Goal: Information Seeking & Learning: Check status

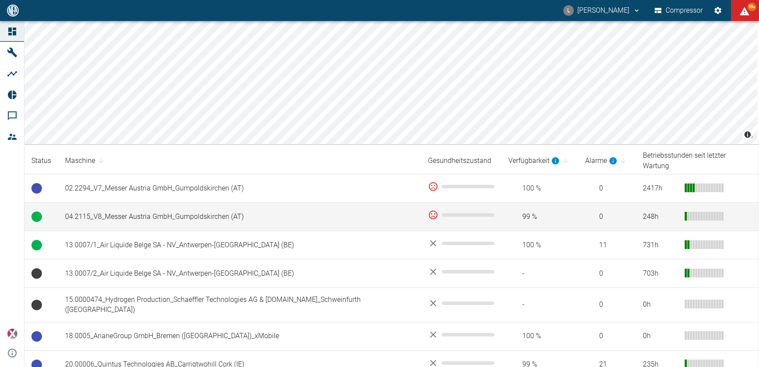
scroll to position [79, 0]
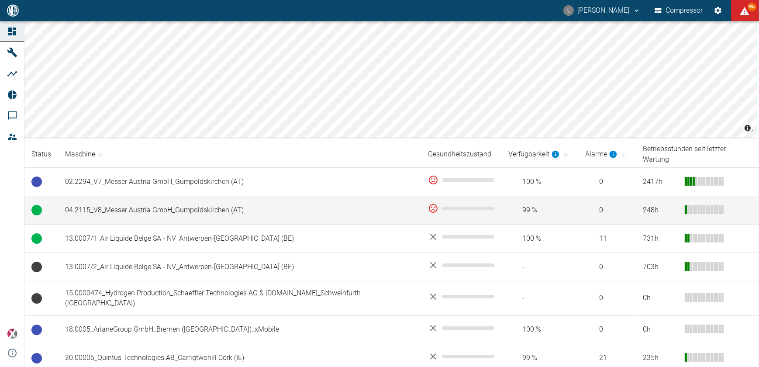
click at [221, 202] on td "04.2115_V8_Messer Austria GmbH_Gumpoldskirchen (AT)" at bounding box center [239, 210] width 363 height 28
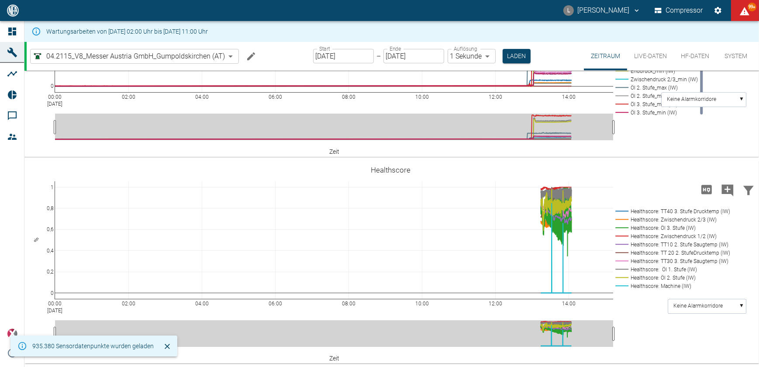
scroll to position [530, 0]
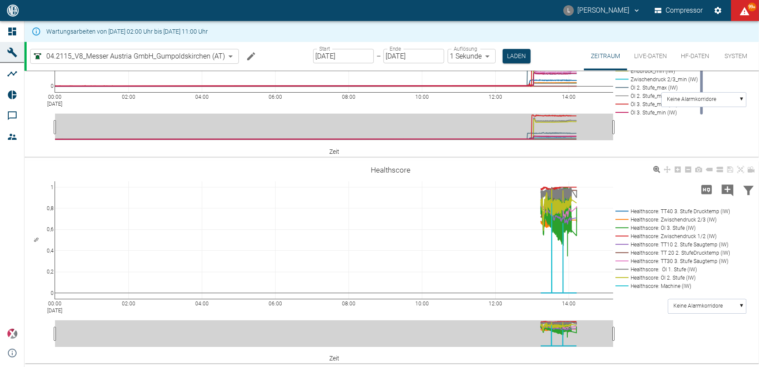
click at [661, 286] on rect at bounding box center [671, 286] width 116 height 8
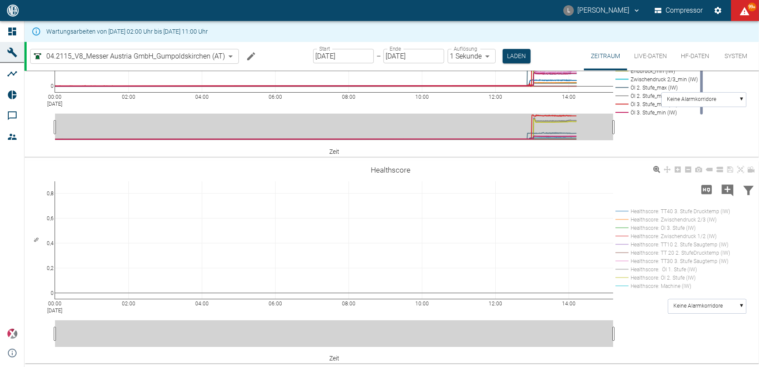
click at [661, 286] on rect at bounding box center [671, 286] width 116 height 8
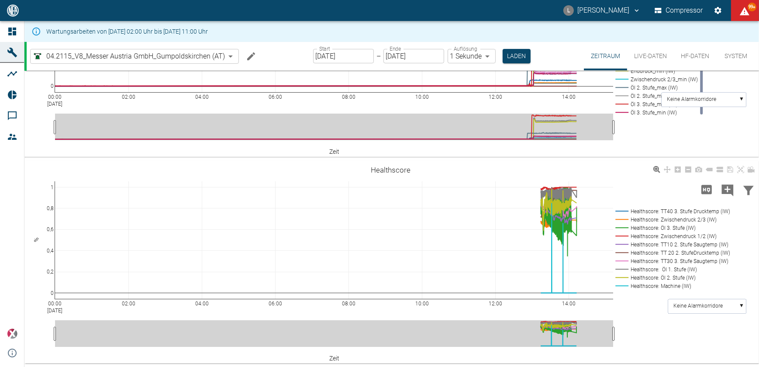
click at [661, 286] on rect at bounding box center [671, 286] width 116 height 8
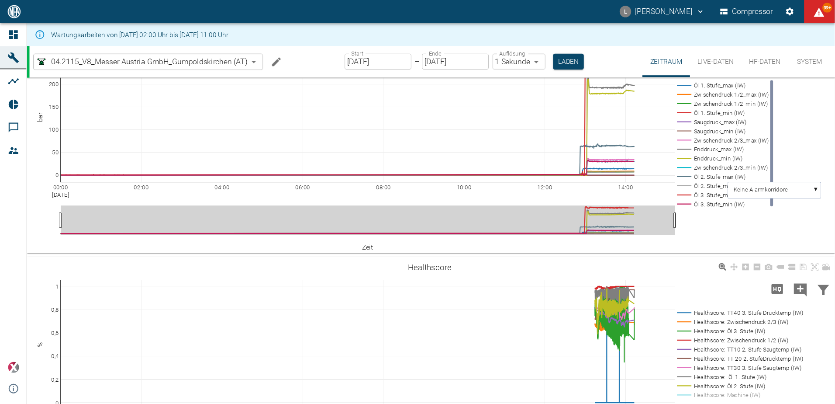
scroll to position [411, 0]
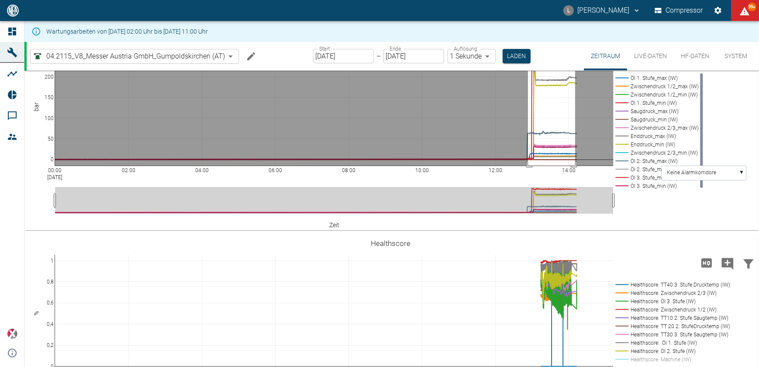
drag, startPoint x: 528, startPoint y: 98, endPoint x: 575, endPoint y: 250, distance: 159.2
drag, startPoint x: 528, startPoint y: 99, endPoint x: 572, endPoint y: 220, distance: 128.5
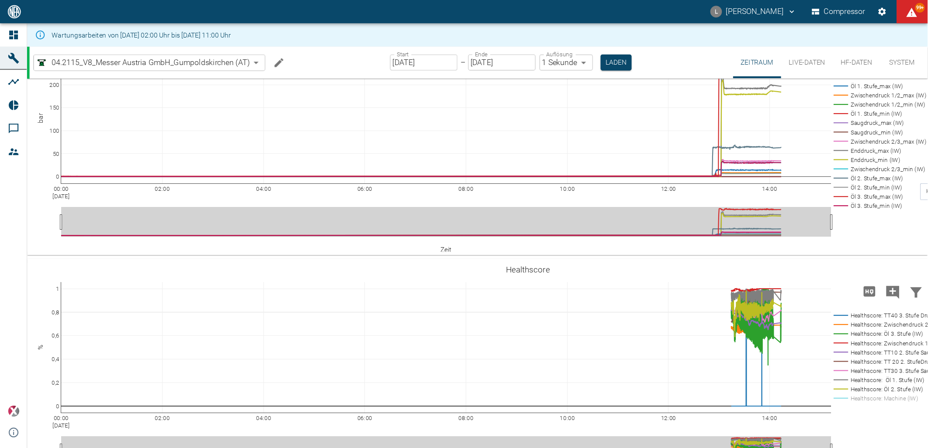
scroll to position [412, 0]
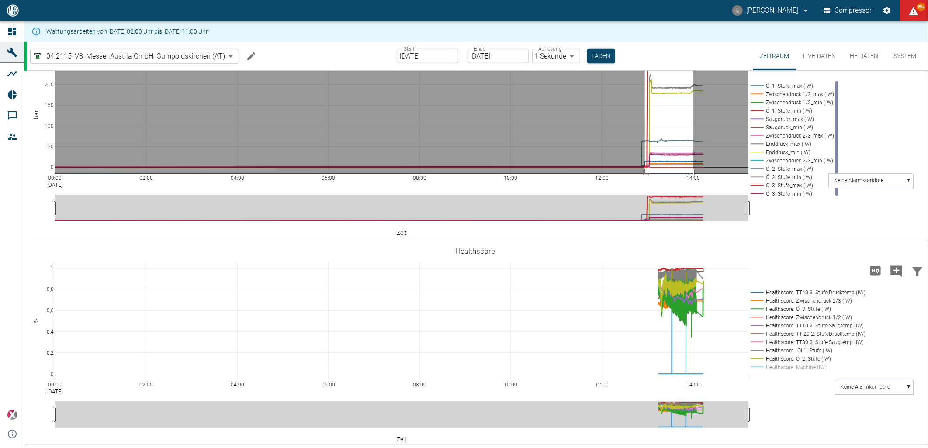
drag, startPoint x: 645, startPoint y: 99, endPoint x: 693, endPoint y: 216, distance: 126.6
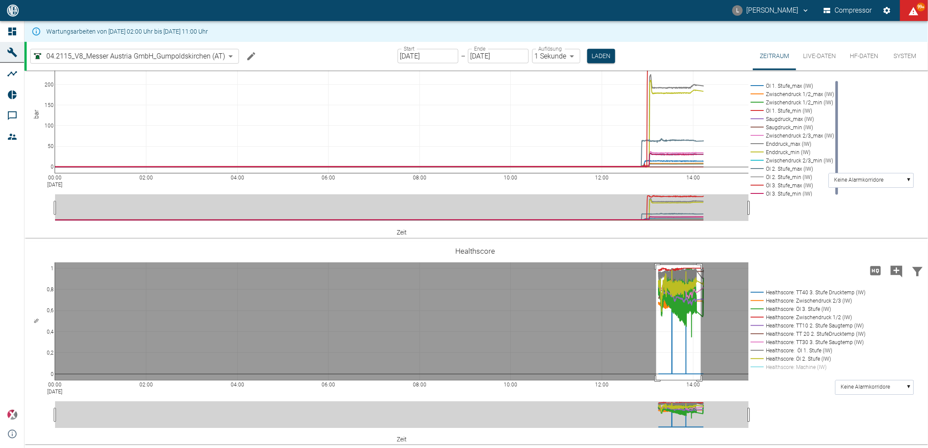
drag, startPoint x: 656, startPoint y: 304, endPoint x: 701, endPoint y: 434, distance: 137.6
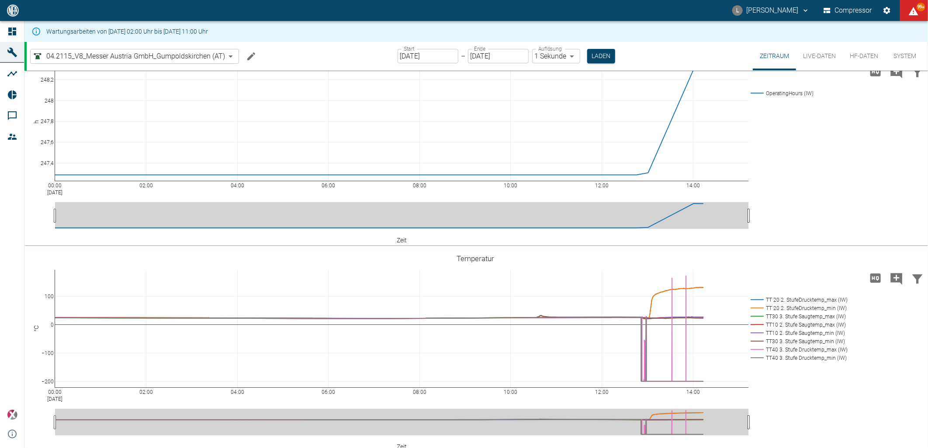
scroll to position [0, 0]
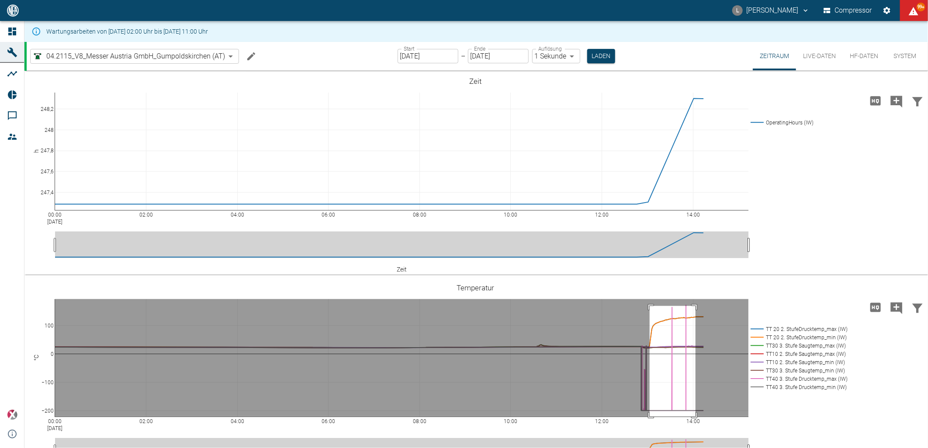
drag, startPoint x: 650, startPoint y: 306, endPoint x: 695, endPoint y: 431, distance: 133.1
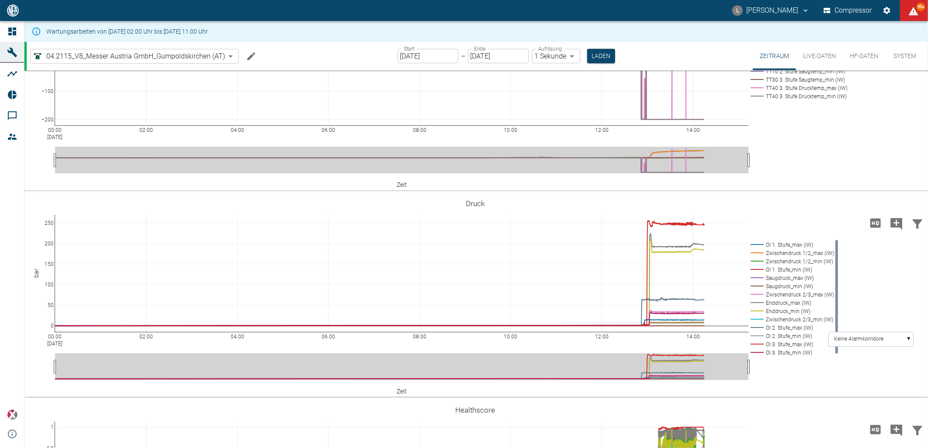
scroll to position [388, 0]
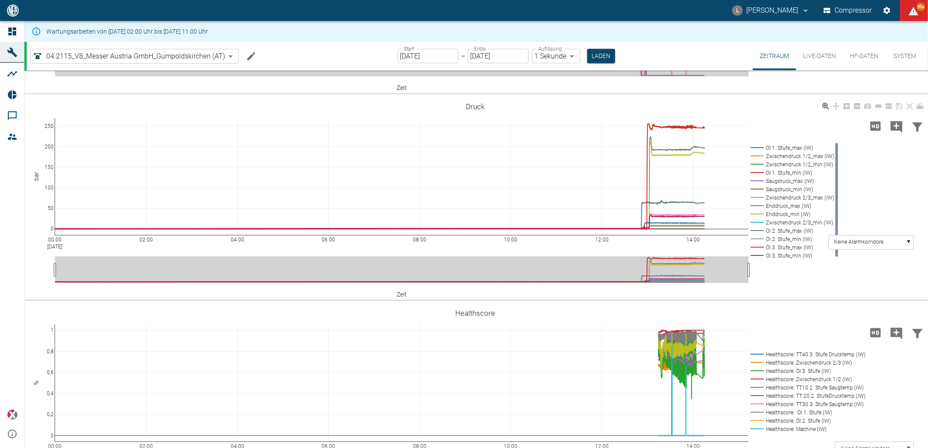
click at [759, 230] on rect at bounding box center [790, 231] width 85 height 8
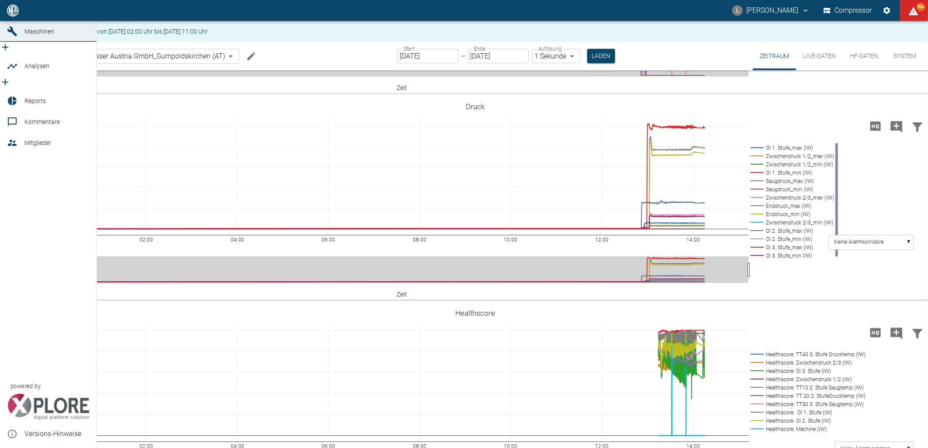
click at [14, 14] on icon at bounding box center [12, 11] width 8 height 8
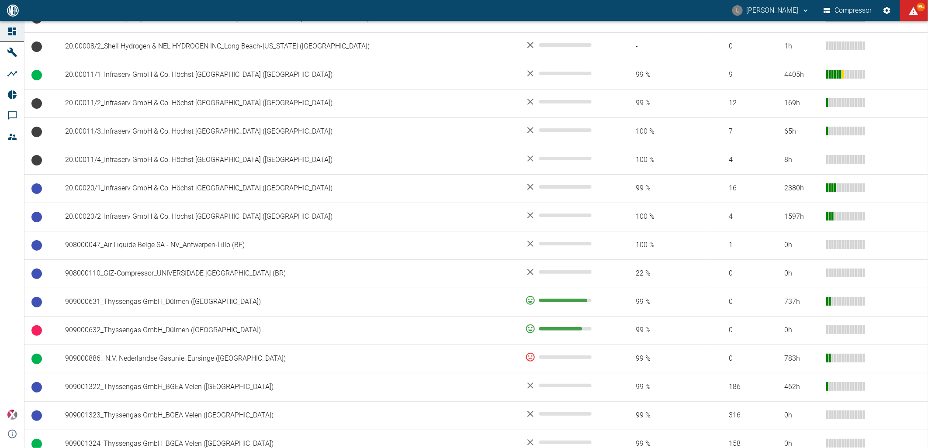
scroll to position [437, 0]
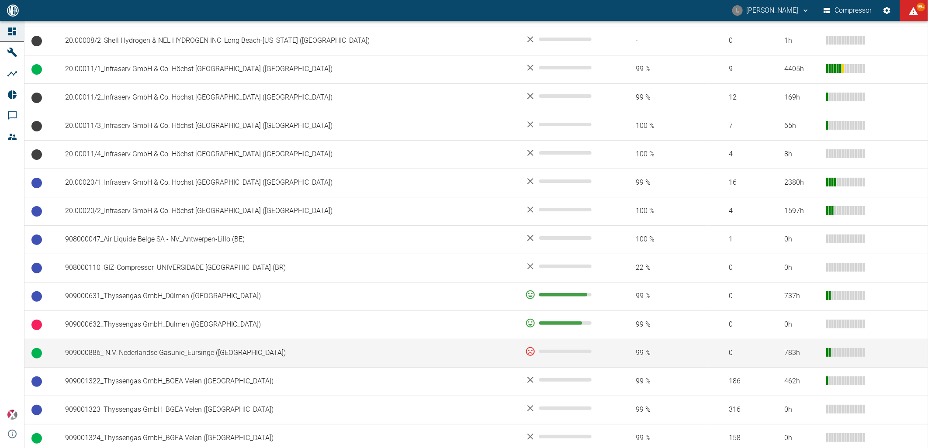
click at [224, 354] on td "909000886_ N.V. Nederlandse Gasunie_Eursinge ([GEOGRAPHIC_DATA])" at bounding box center [288, 353] width 460 height 28
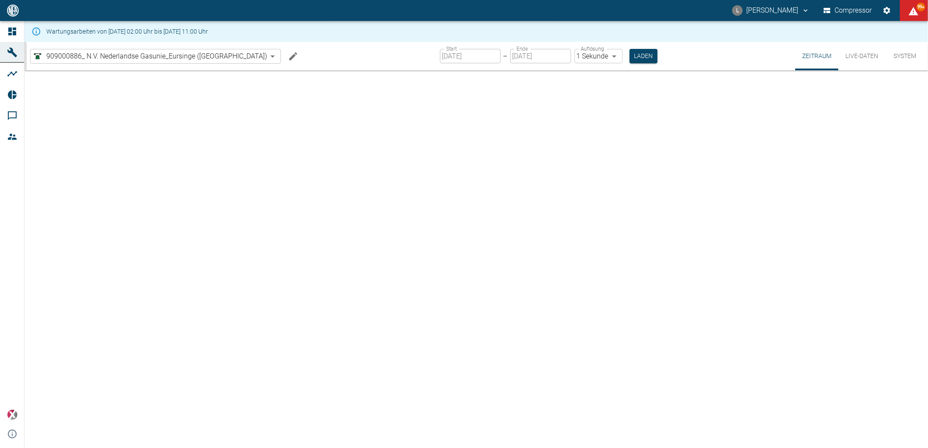
type input "2min"
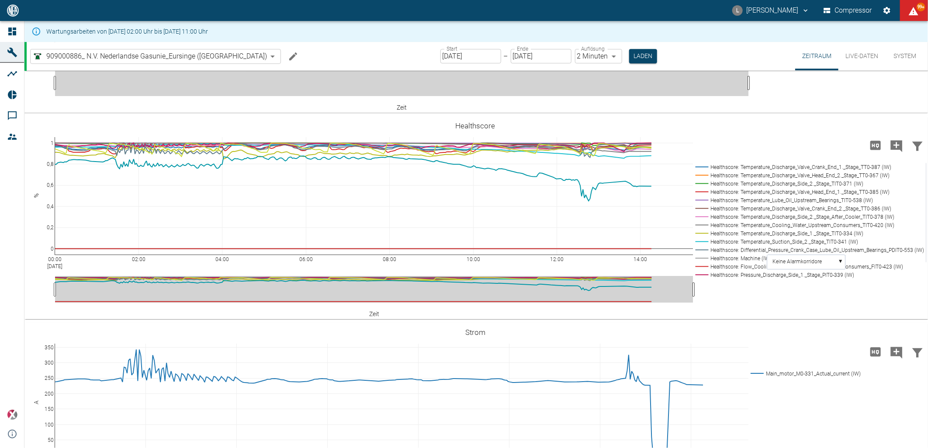
scroll to position [1618, 0]
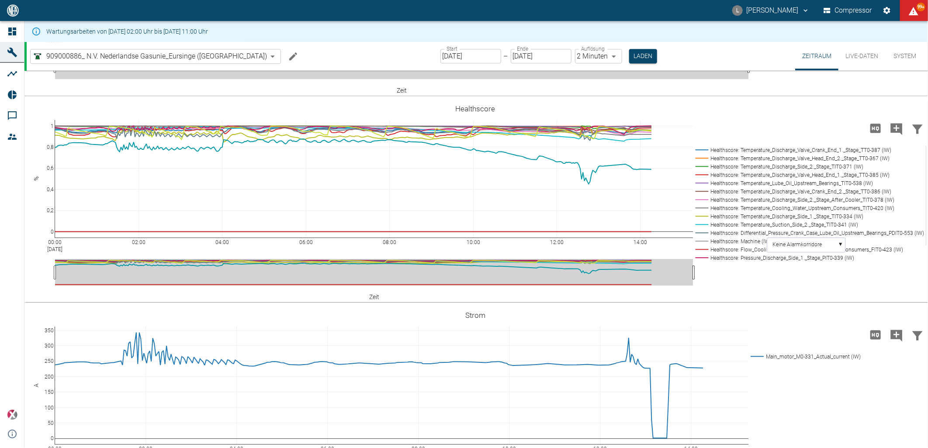
drag, startPoint x: 51, startPoint y: 245, endPoint x: 54, endPoint y: 211, distance: 33.8
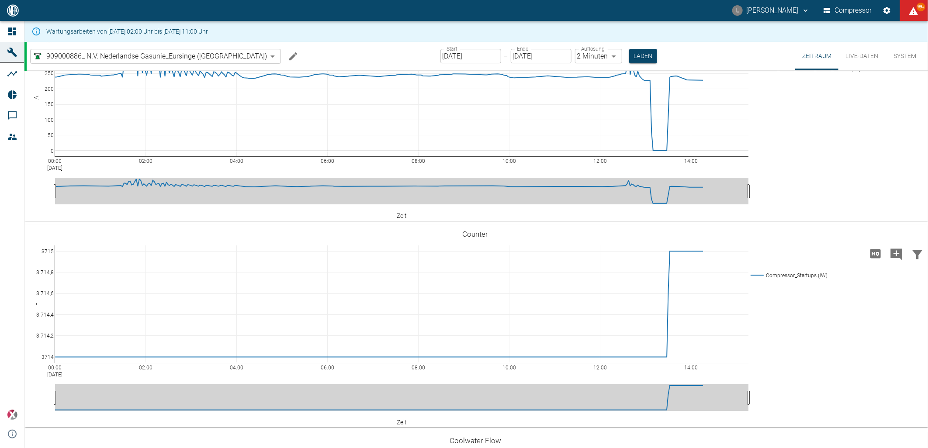
scroll to position [1958, 0]
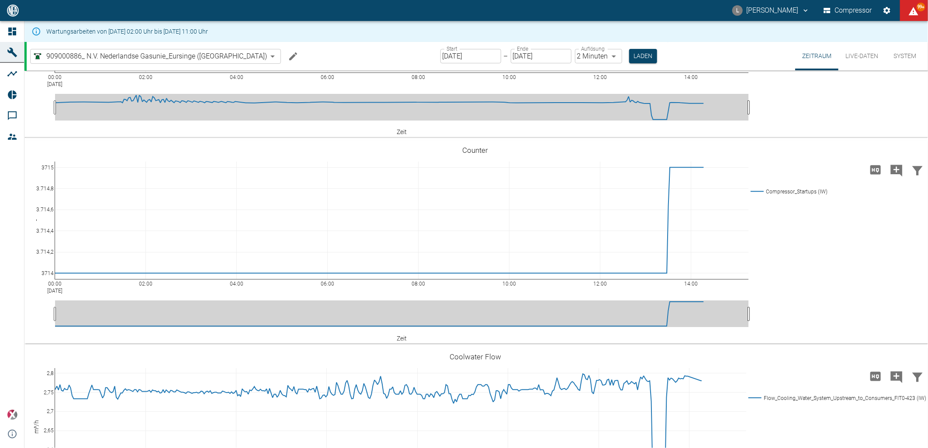
scroll to position [2007, 0]
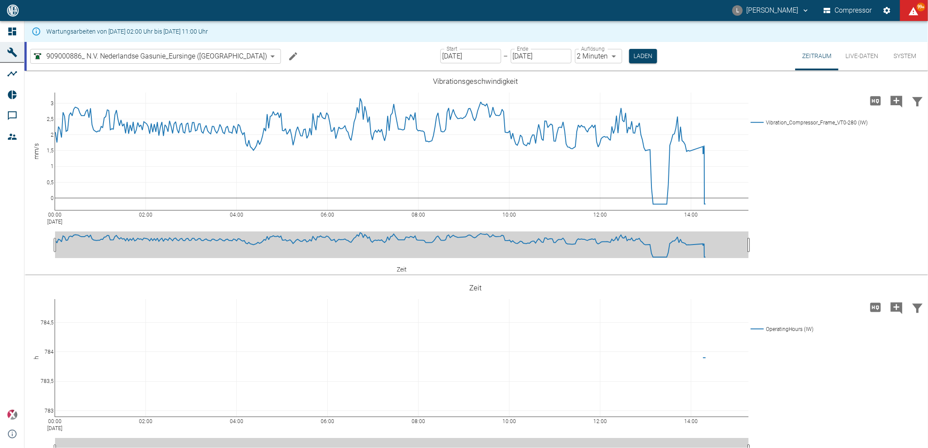
scroll to position [2007, 0]
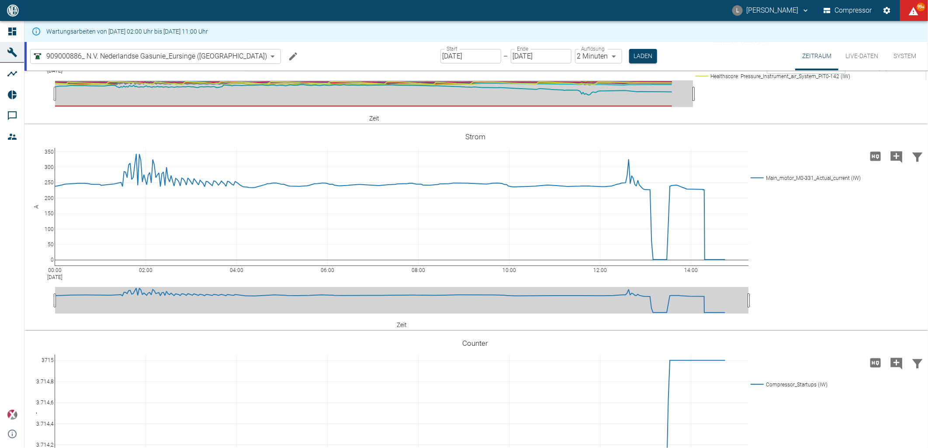
scroll to position [1910, 0]
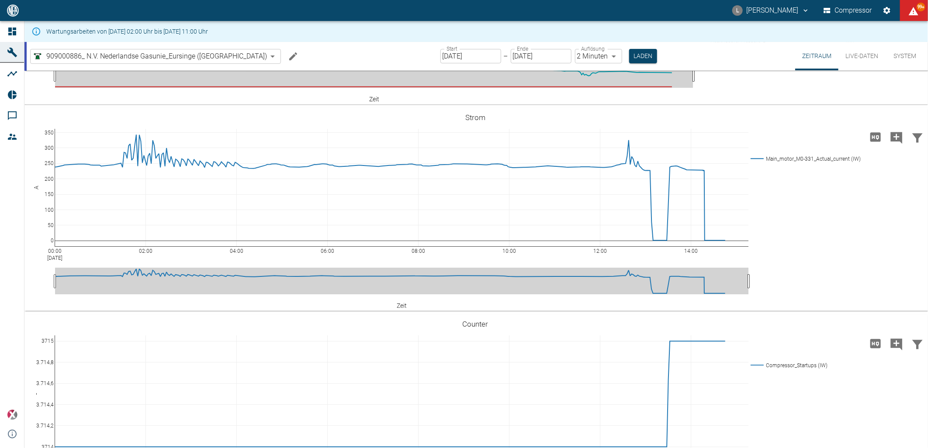
click at [718, 53] on rect at bounding box center [808, 49] width 230 height 8
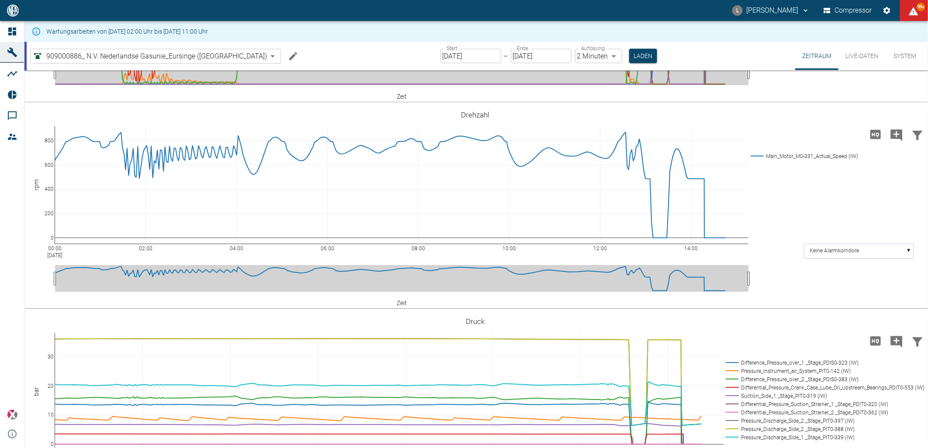
scroll to position [938, 0]
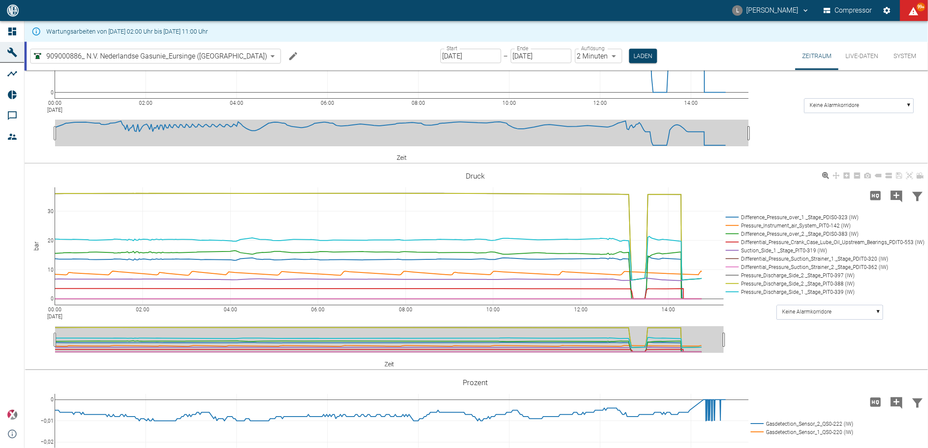
click at [761, 259] on rect at bounding box center [823, 259] width 201 height 8
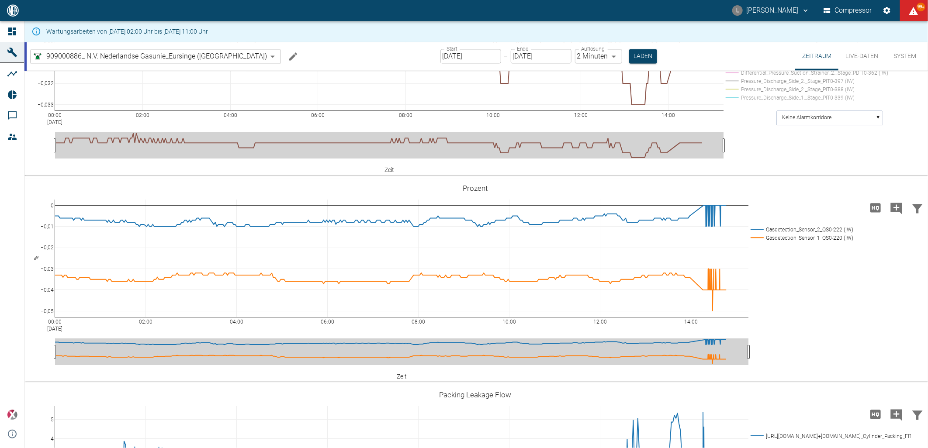
scroll to position [987, 0]
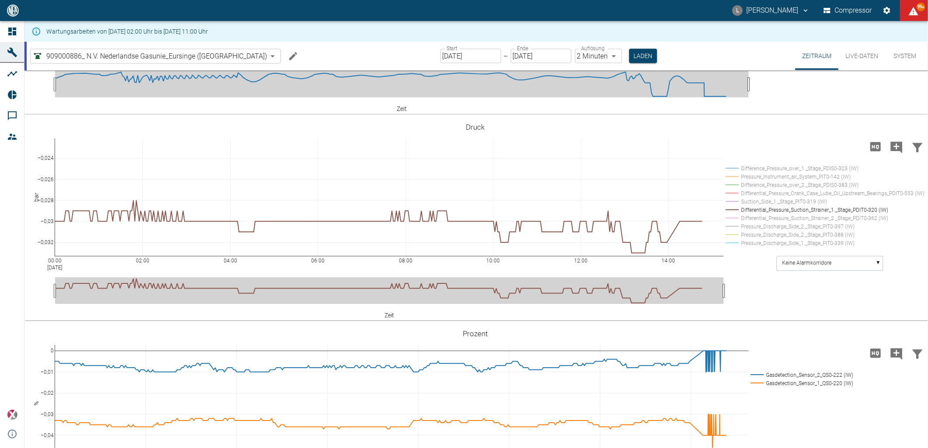
drag, startPoint x: 53, startPoint y: 140, endPoint x: 48, endPoint y: 210, distance: 70.1
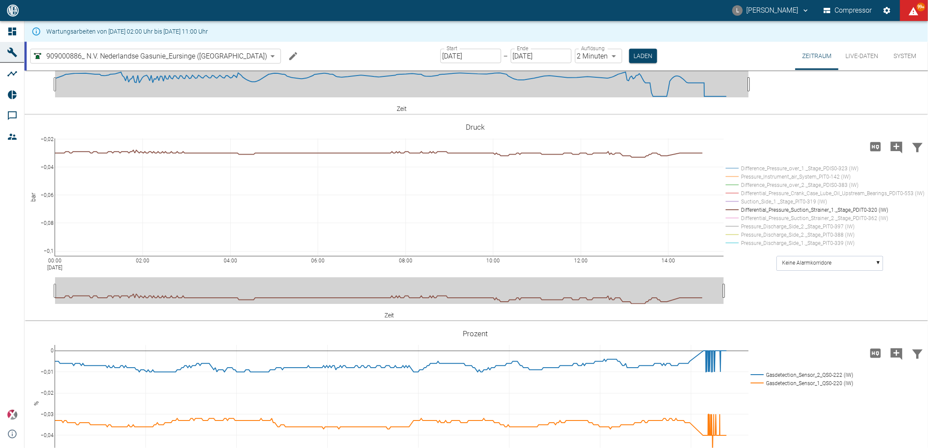
drag, startPoint x: 53, startPoint y: 256, endPoint x: 55, endPoint y: 157, distance: 98.3
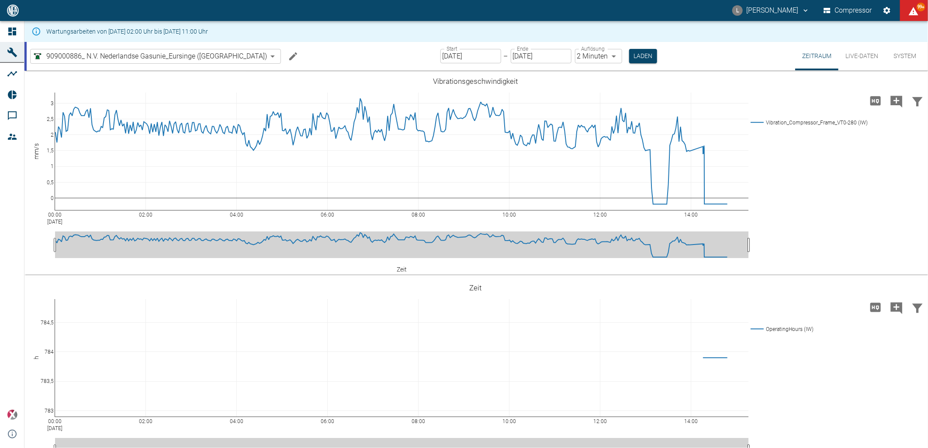
scroll to position [987, 0]
